Goal: Go to known website: Access a specific website the user already knows

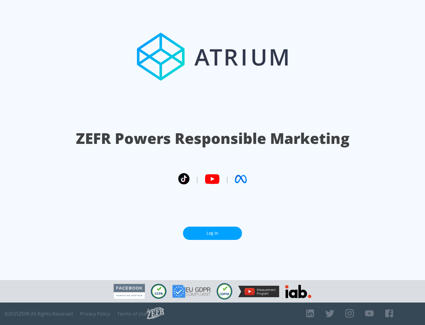
click at [213, 231] on link "Log In" at bounding box center [212, 233] width 59 height 13
